Goal: Find contact information: Find contact information

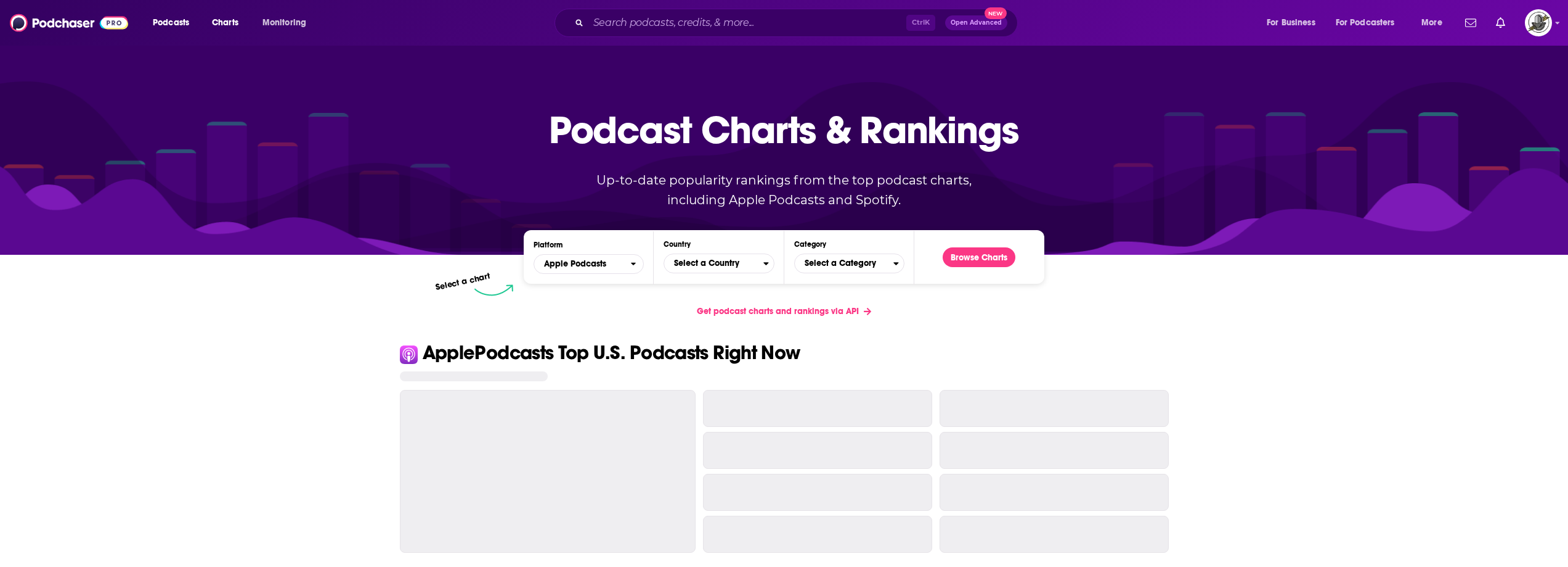
click at [788, 7] on div "Podcasts Charts Monitoring Ctrl K Open Advanced New For Business For Podcasters…" at bounding box center [784, 22] width 1568 height 45
click at [782, 18] on input "Search podcasts, credits, & more..." at bounding box center [746, 22] width 318 height 19
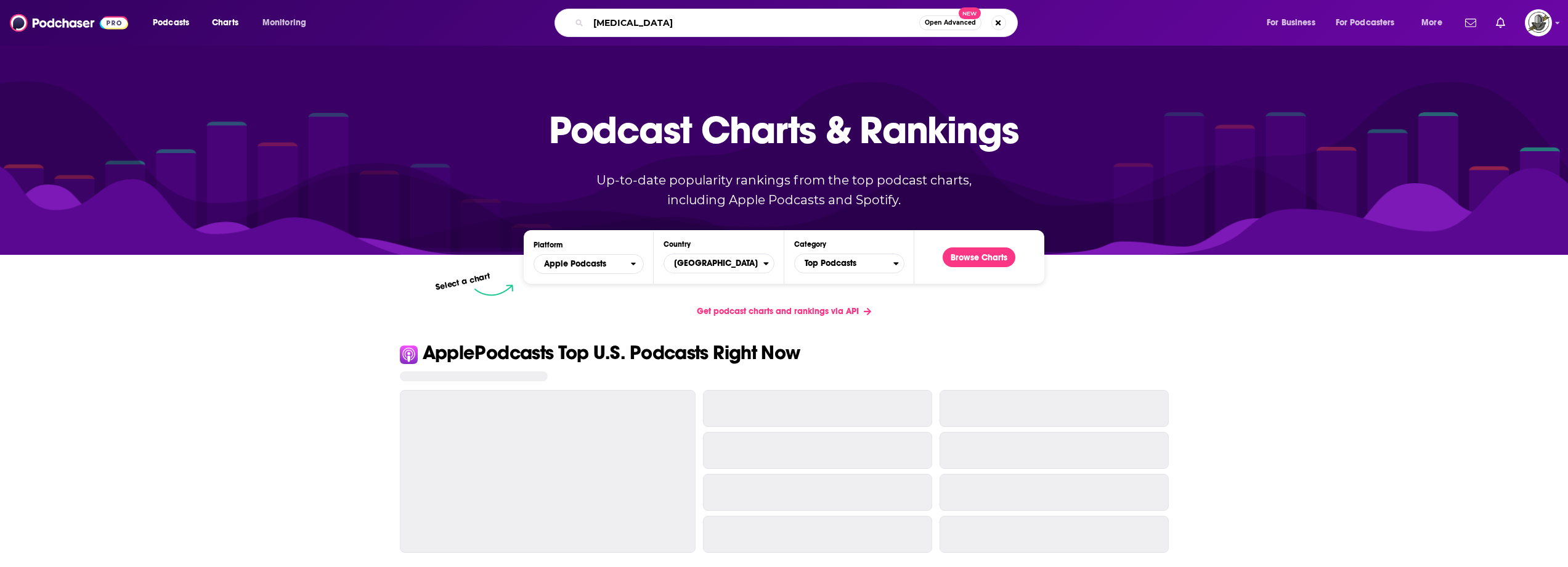
type input "avital"
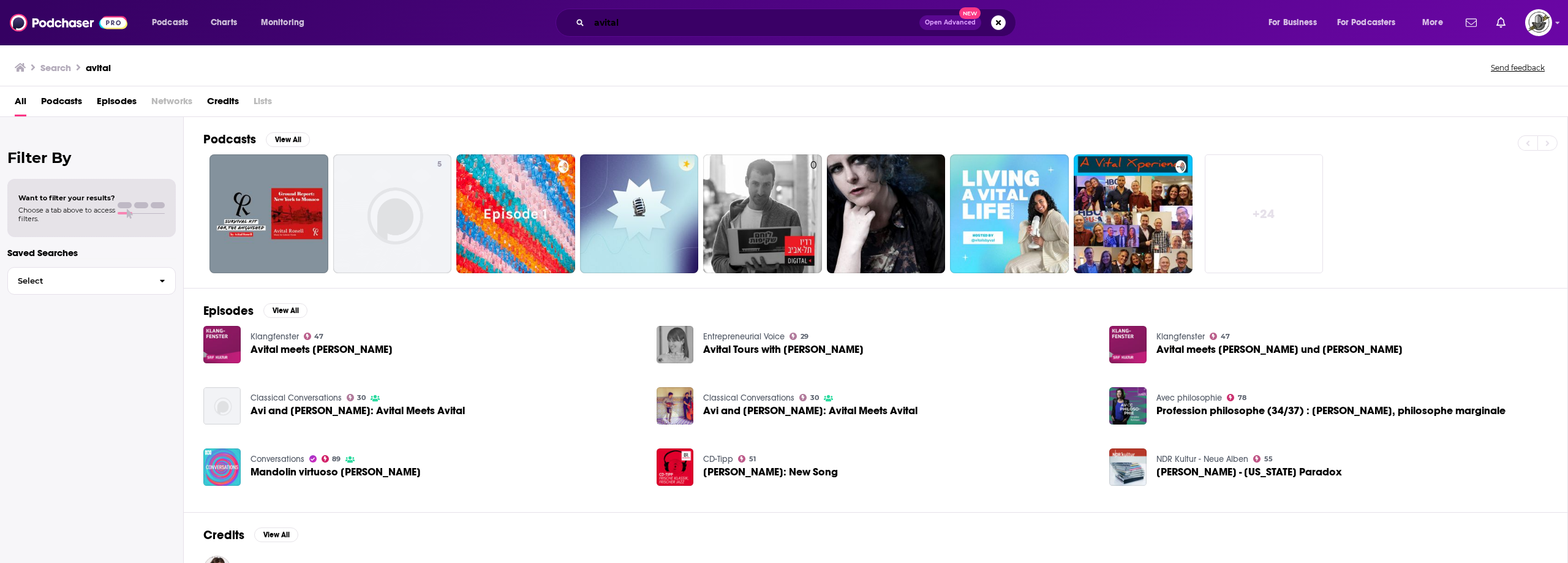
click at [651, 27] on input "avital" at bounding box center [754, 22] width 330 height 19
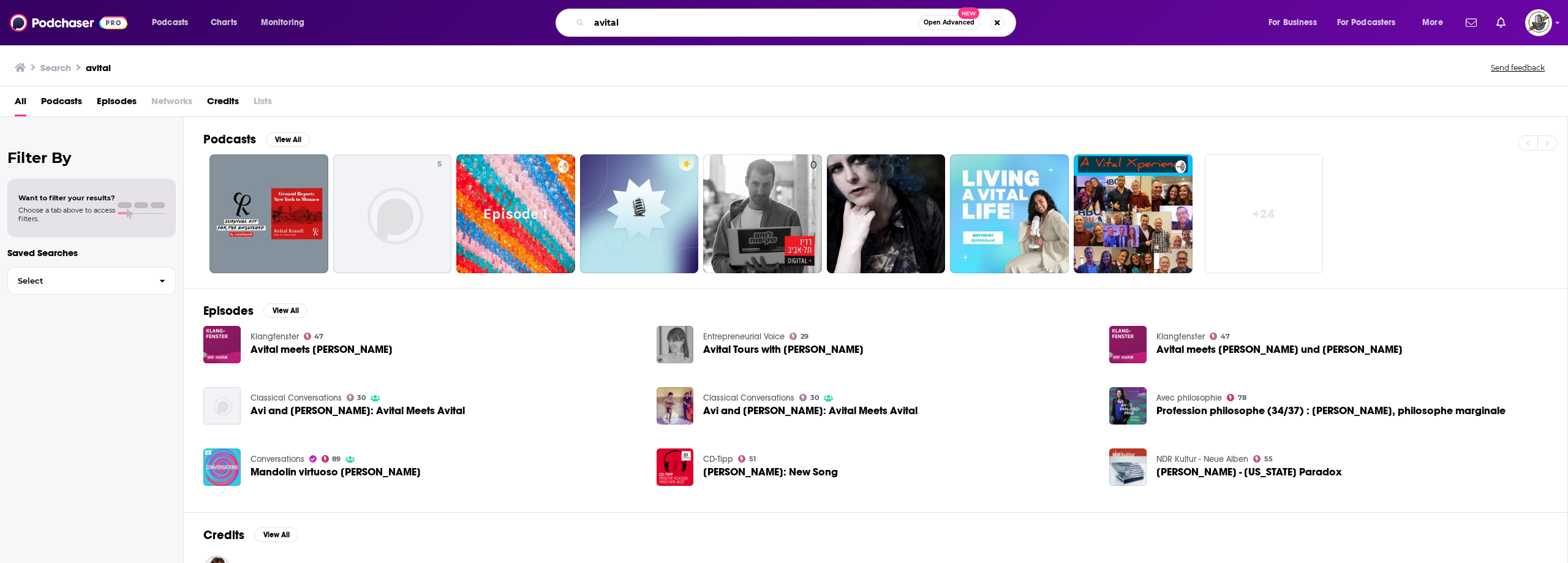
click at [651, 27] on input "avital" at bounding box center [753, 22] width 329 height 19
paste input "Hi, Fam!"
type input "Hi, Fam!"
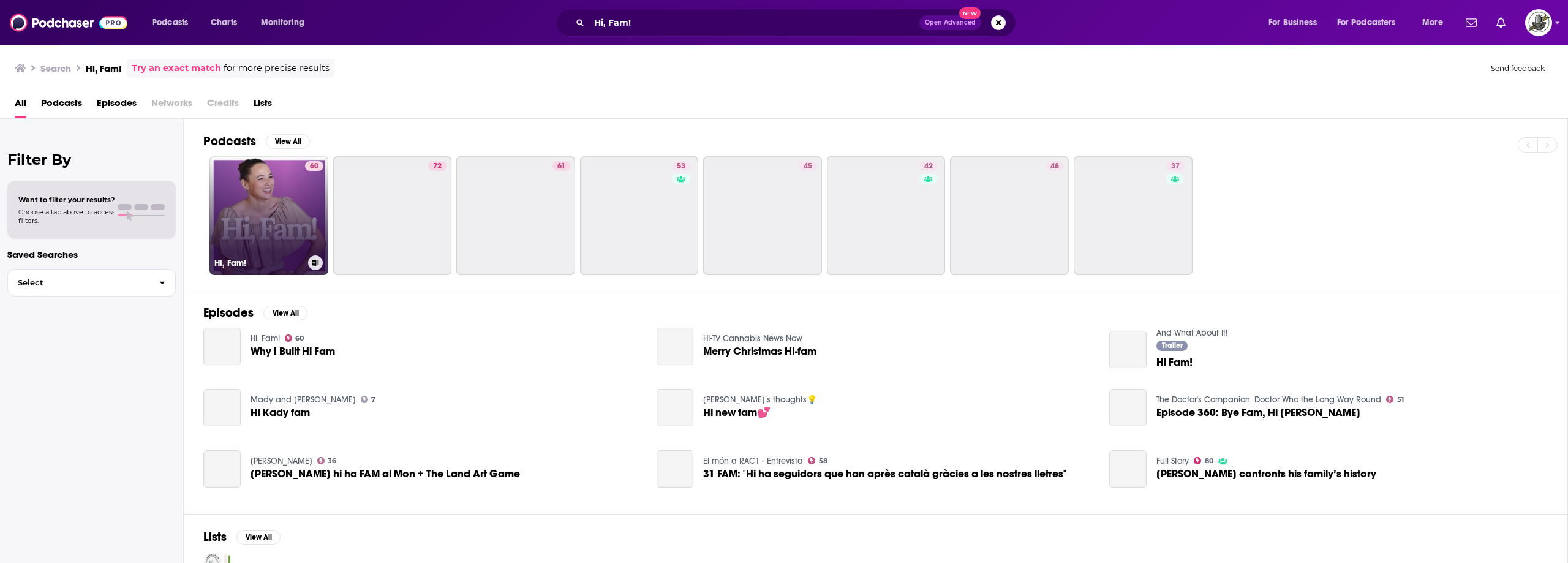
click at [277, 203] on link "60 Hi, Fam!" at bounding box center [269, 216] width 119 height 119
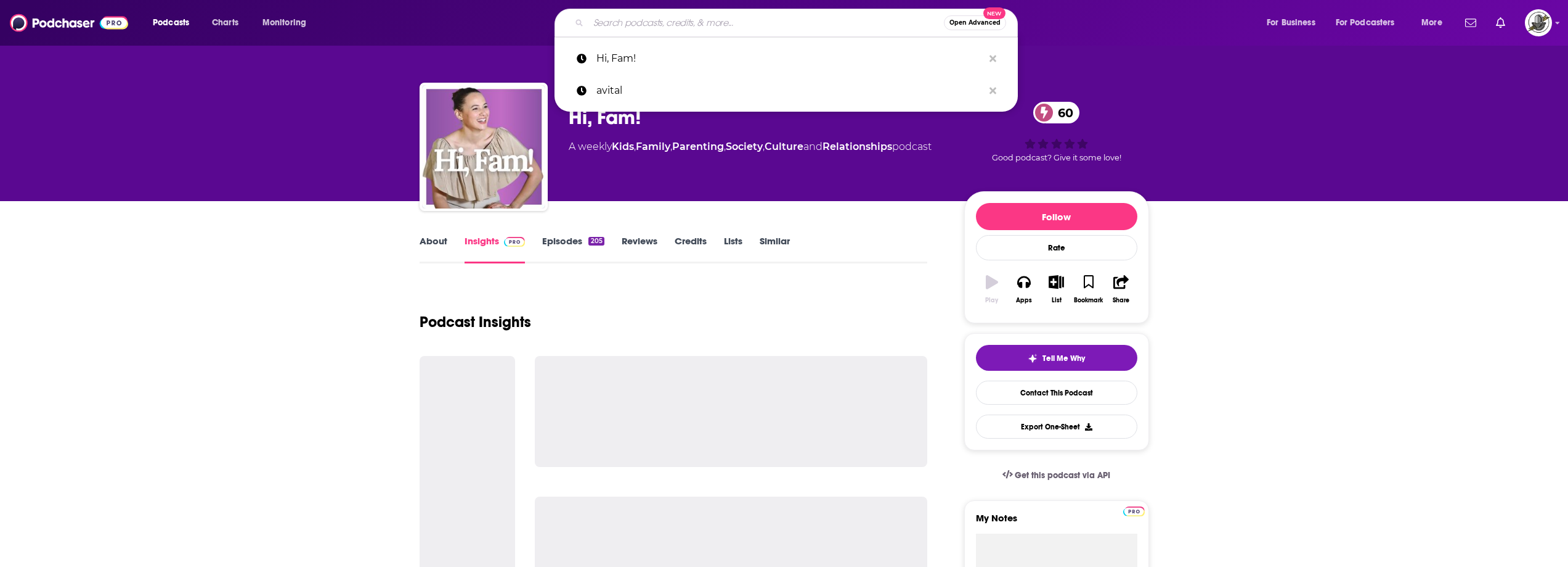
click at [801, 20] on input "Search podcasts, credits, & more..." at bounding box center [766, 22] width 355 height 19
click at [994, 58] on icon "Search podcasts, credits, & more..." at bounding box center [993, 58] width 7 height 7
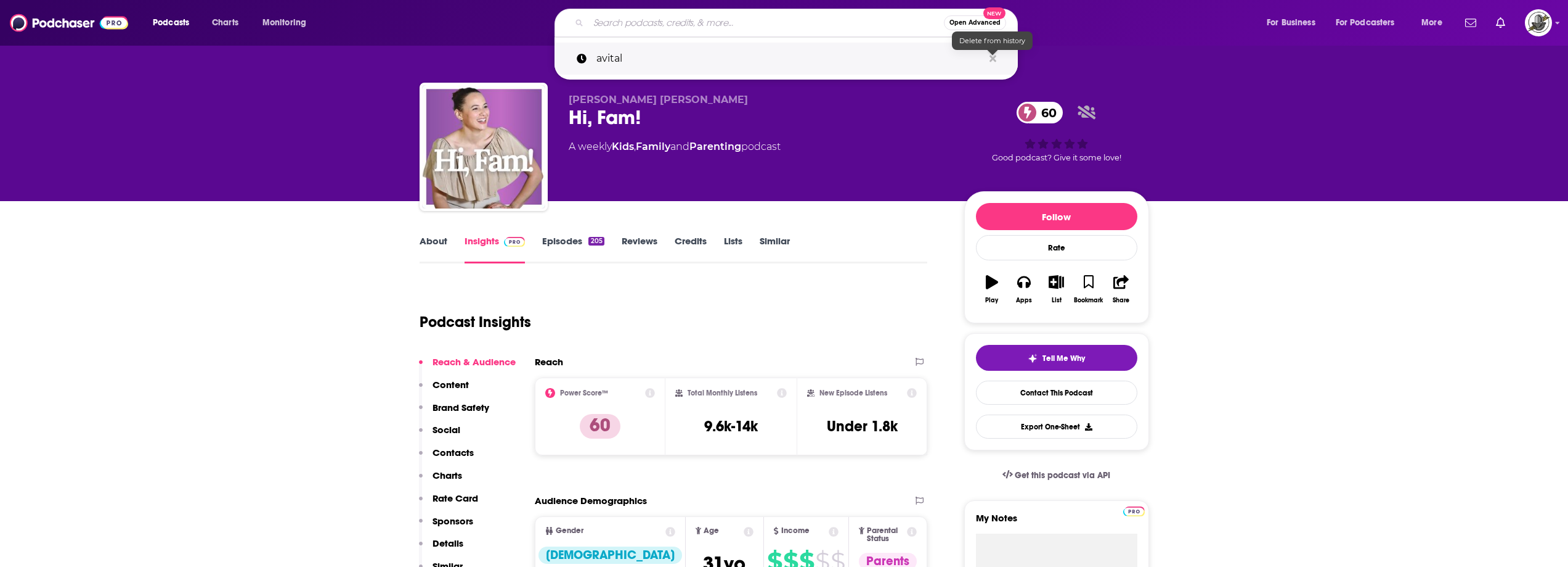
click at [995, 59] on icon "Search podcasts, credits, & more..." at bounding box center [993, 59] width 7 height 10
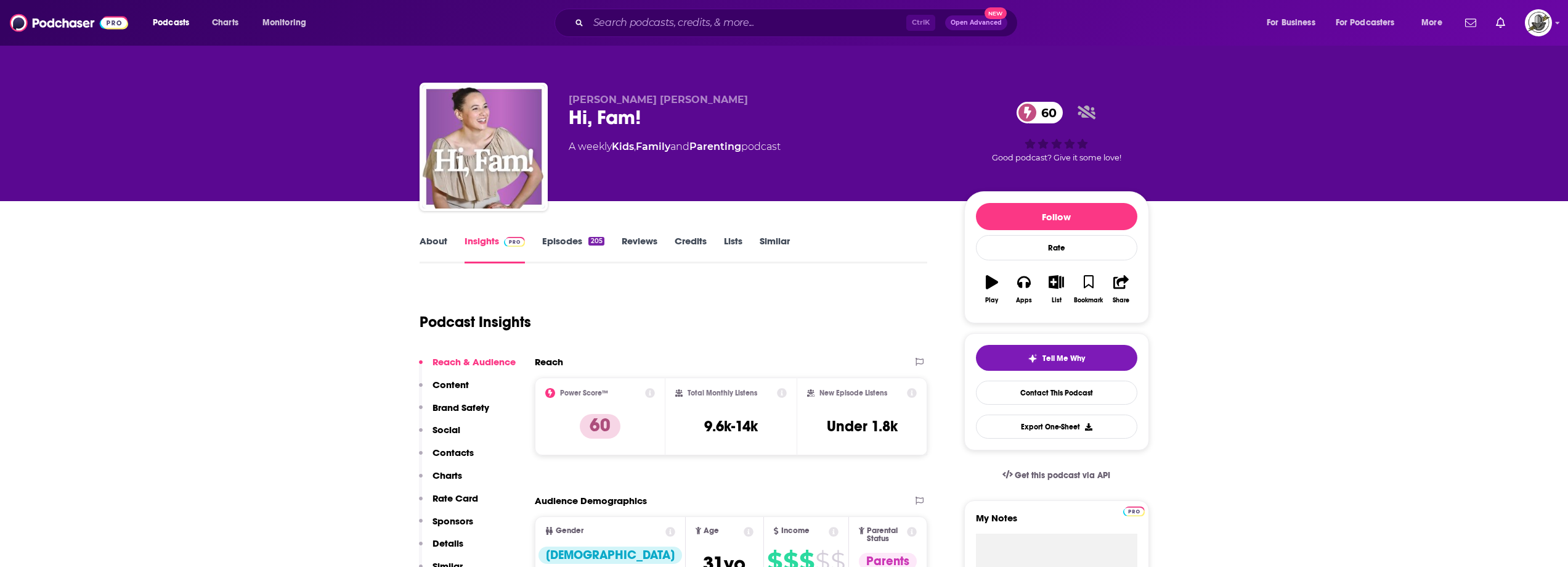
click at [837, 341] on div "Podcast Insights" at bounding box center [669, 314] width 498 height 63
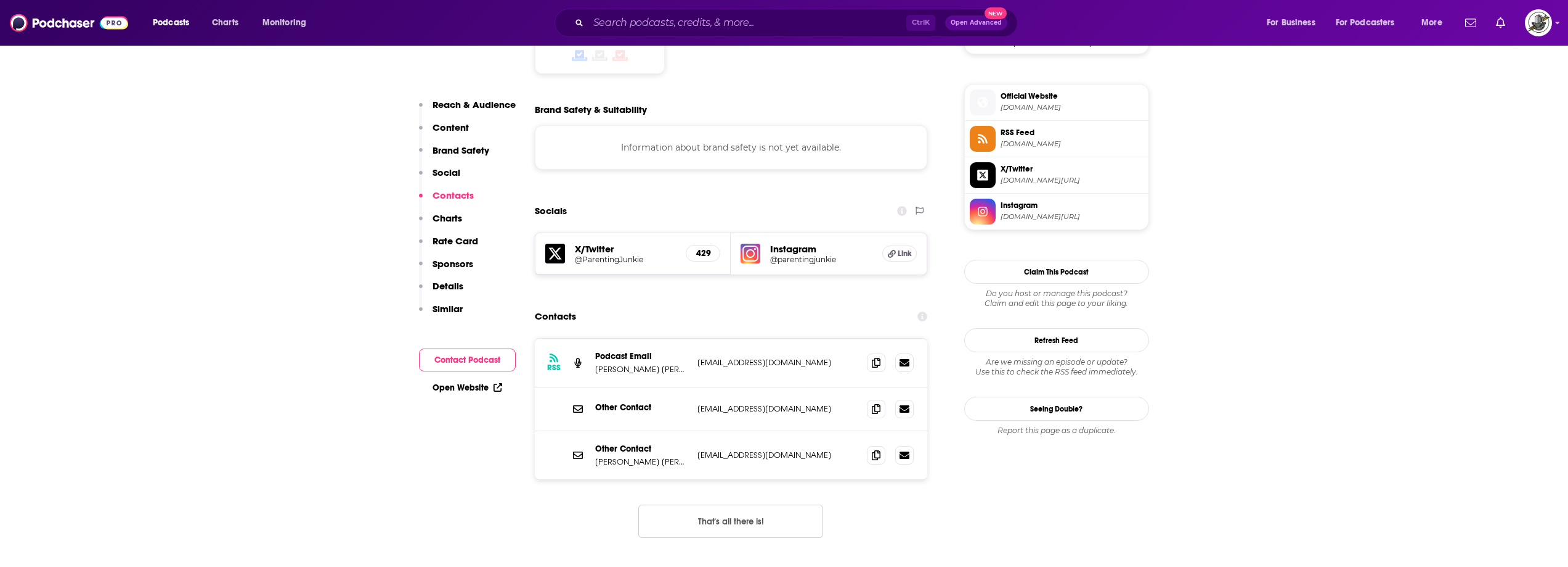
scroll to position [1110, 0]
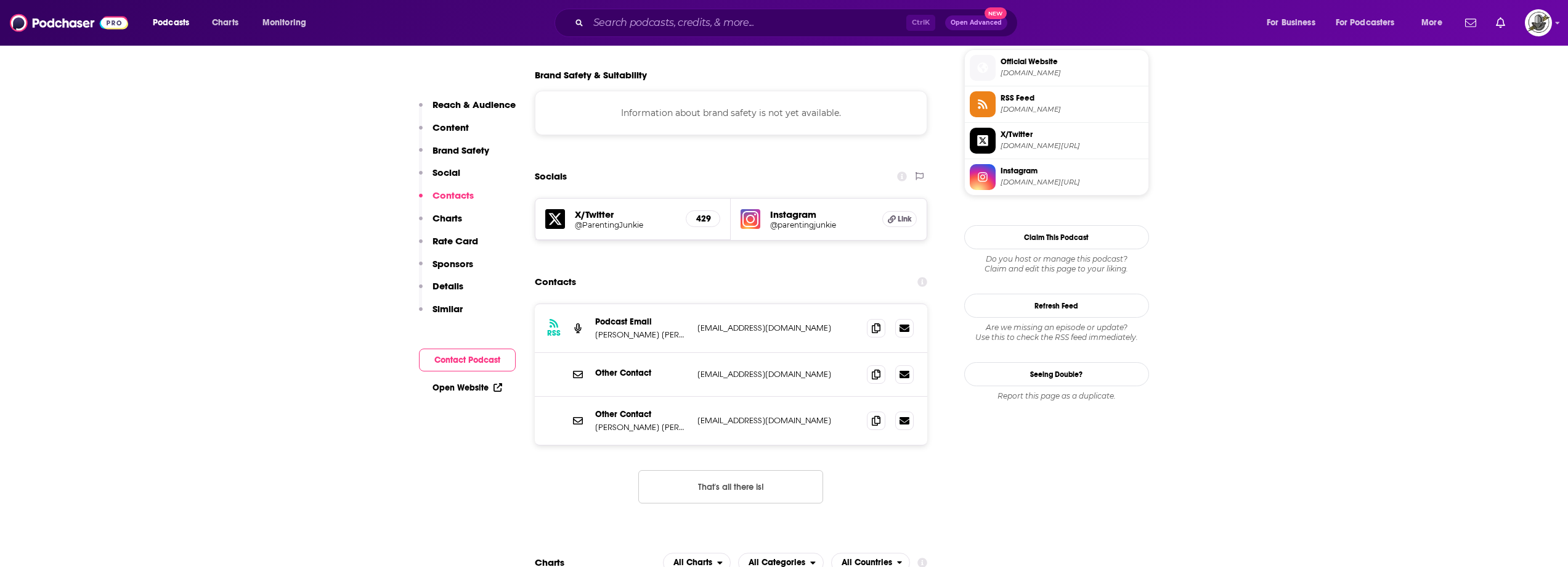
drag, startPoint x: 690, startPoint y: 345, endPoint x: 840, endPoint y: 338, distance: 150.2
click at [840, 396] on div "Other Contact [PERSON_NAME] Levy [EMAIL_ADDRESS][DOMAIN_NAME] [EMAIL_ADDRESS][D…" at bounding box center [731, 420] width 393 height 48
copy div "[EMAIL_ADDRESS][DOMAIN_NAME]"
